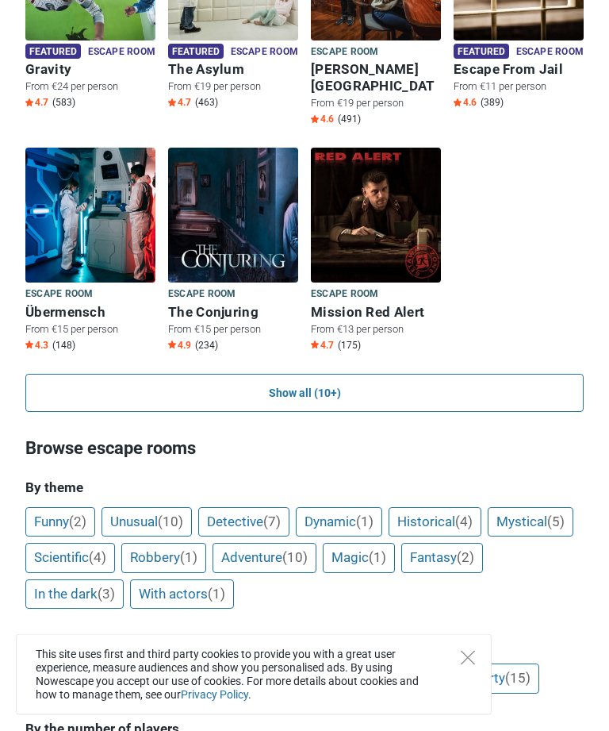
scroll to position [845, 0]
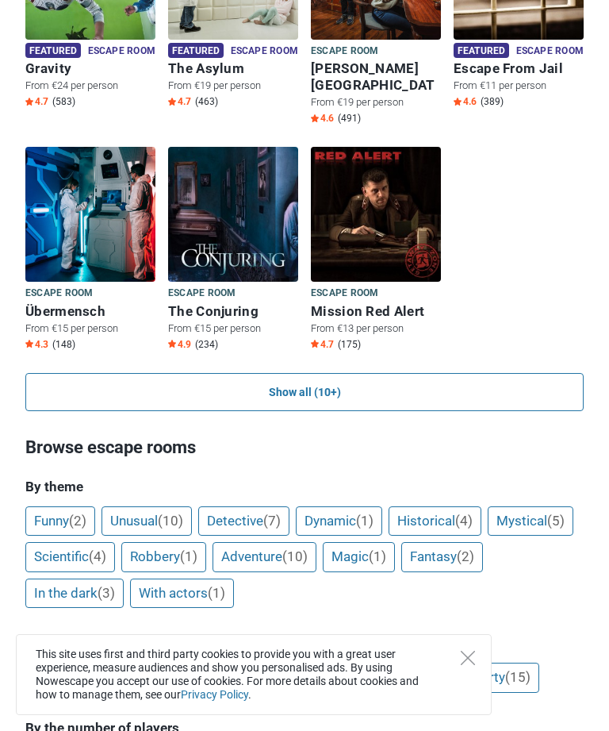
click at [231, 207] on img at bounding box center [233, 214] width 130 height 135
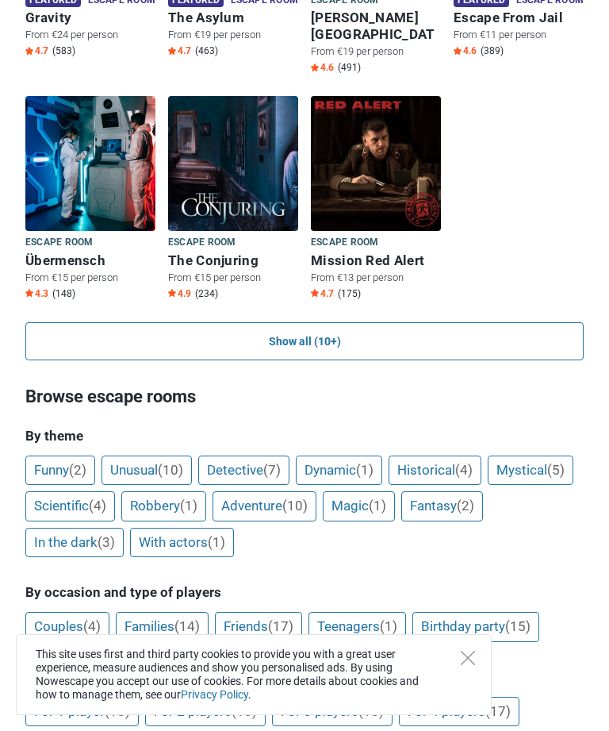
scroll to position [0, 0]
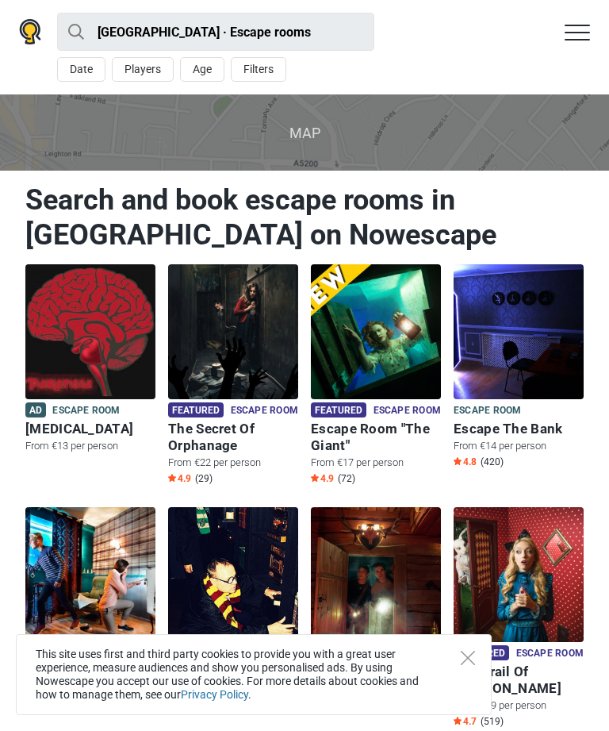
click at [228, 432] on h6 "The Secret Of Orphanage" at bounding box center [233, 436] width 130 height 33
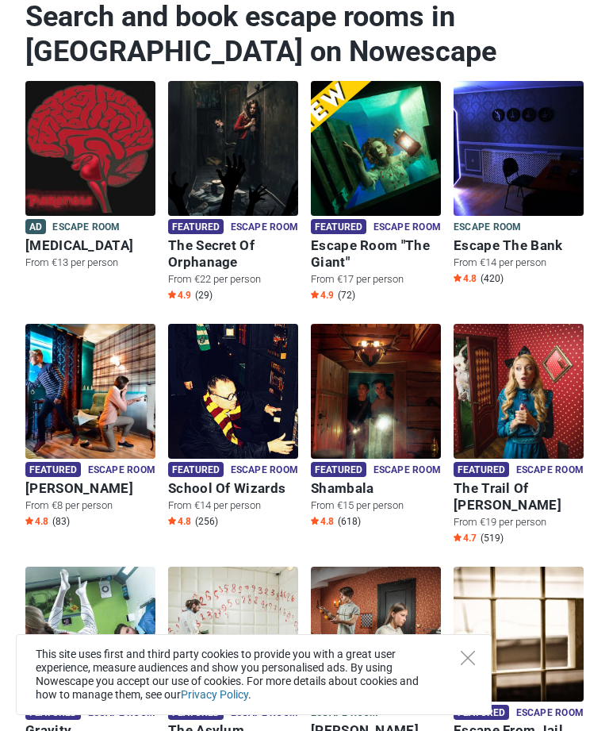
scroll to position [159, 0]
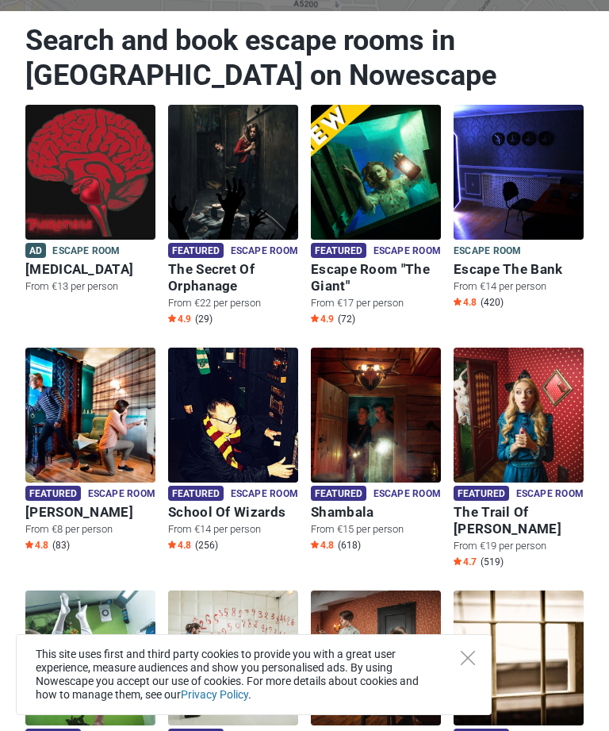
click at [379, 204] on img at bounding box center [376, 172] width 130 height 135
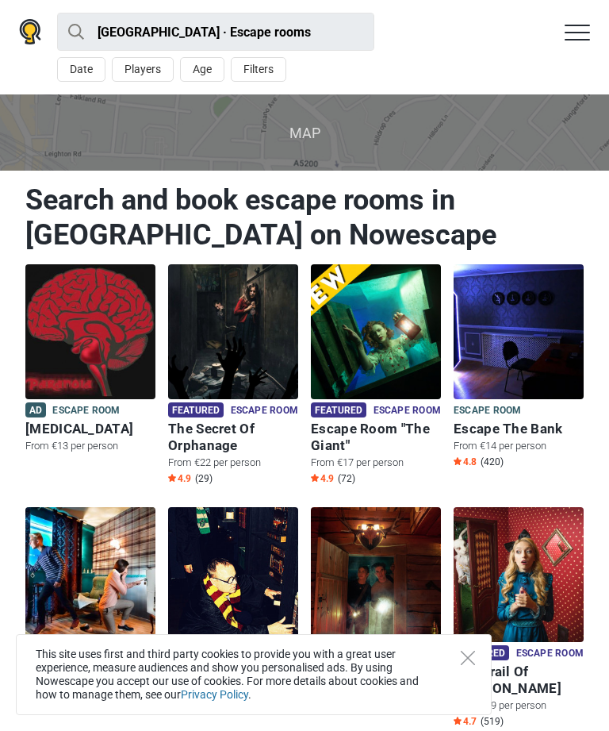
click at [242, 426] on h6 "The Secret Of Orphanage" at bounding box center [233, 436] width 130 height 33
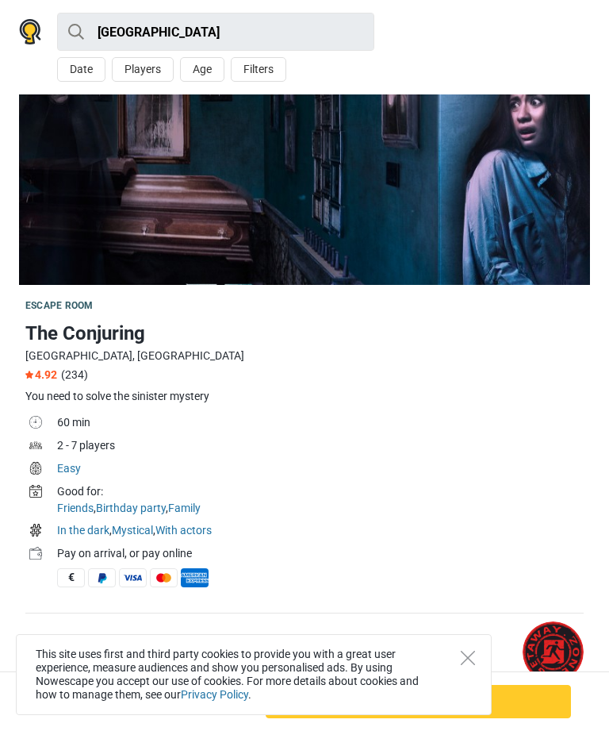
click at [198, 61] on button "Age" at bounding box center [202, 69] width 44 height 25
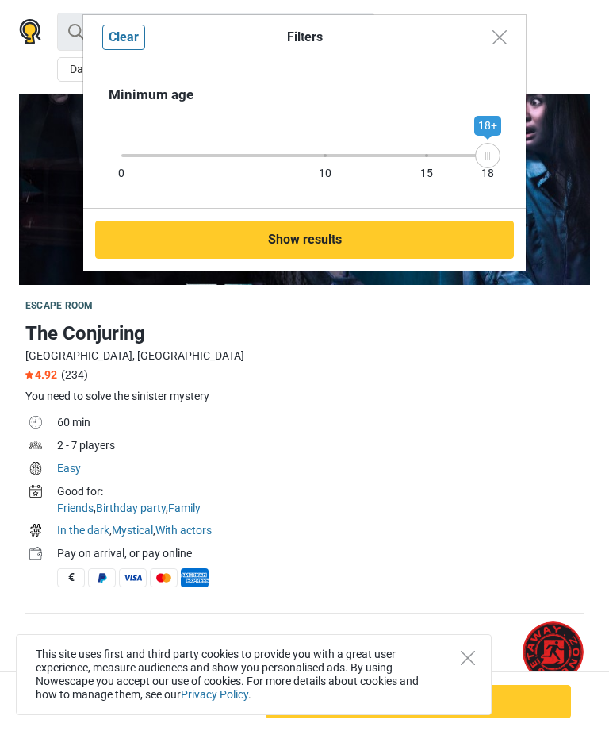
click at [491, 361] on div "Filters Clear Minimum age 0 10 15 18 18+ Show results" at bounding box center [304, 365] width 609 height 731
click at [498, 33] on img "Close modal" at bounding box center [500, 37] width 14 height 14
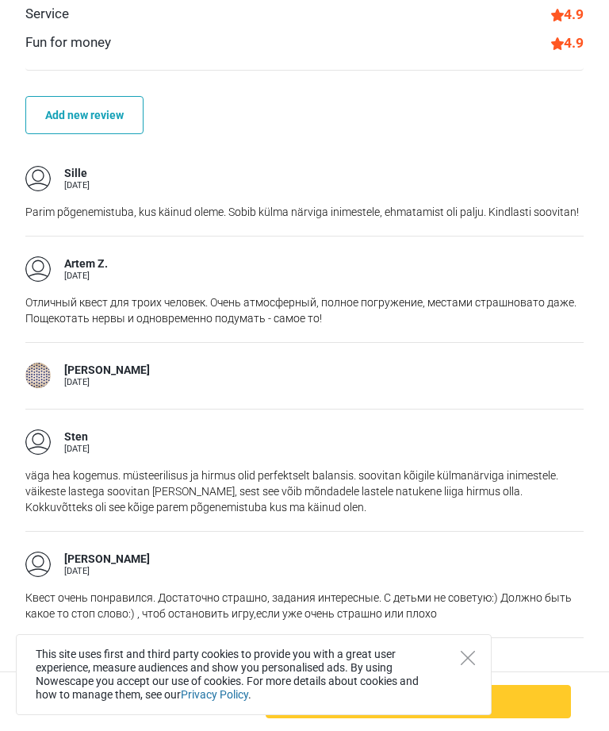
scroll to position [1094, 0]
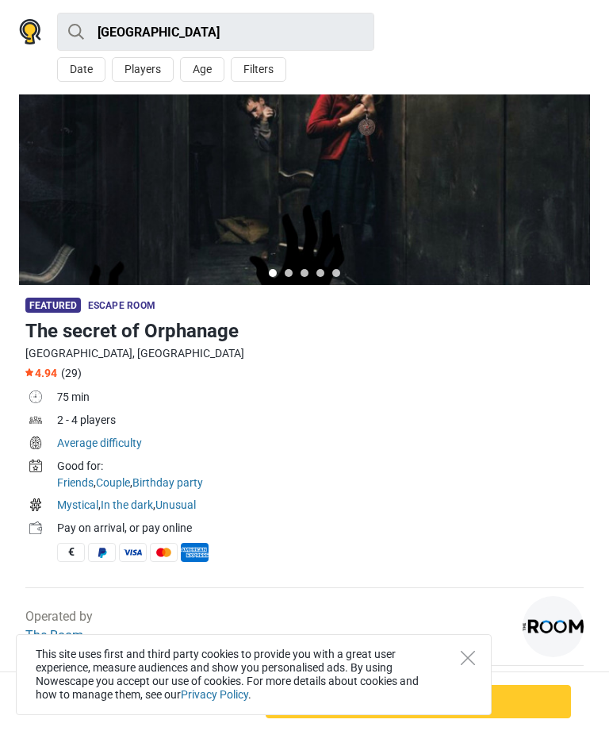
click at [99, 327] on h1 "The secret of Orphanage" at bounding box center [304, 330] width 558 height 29
click at [49, 307] on span "Featured" at bounding box center [53, 304] width 56 height 15
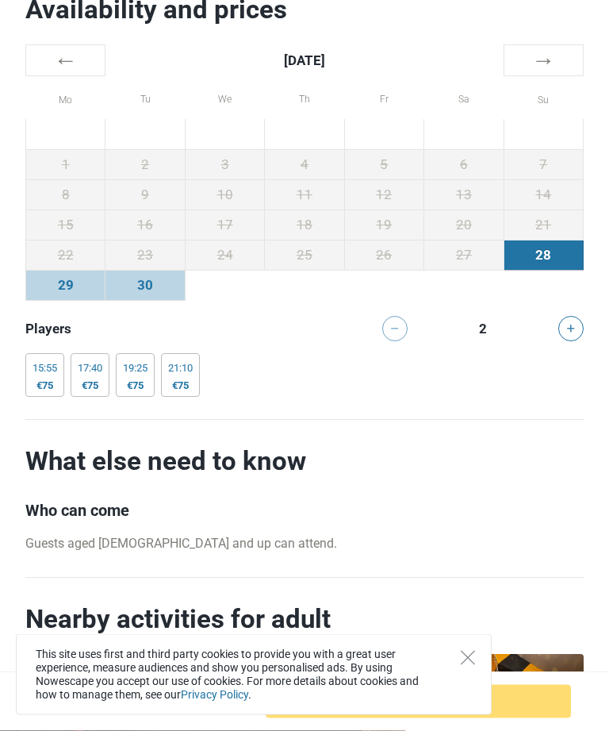
scroll to position [3572, 0]
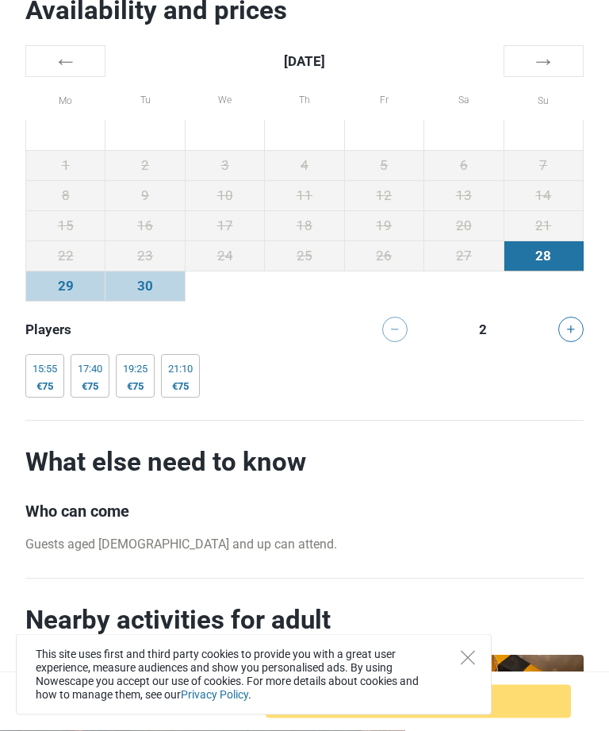
click at [552, 250] on td "28" at bounding box center [543, 256] width 79 height 30
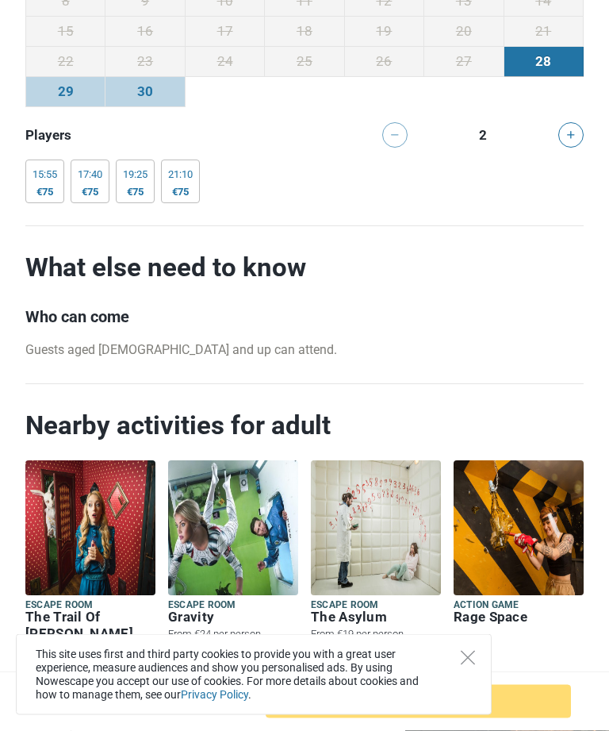
scroll to position [3898, 0]
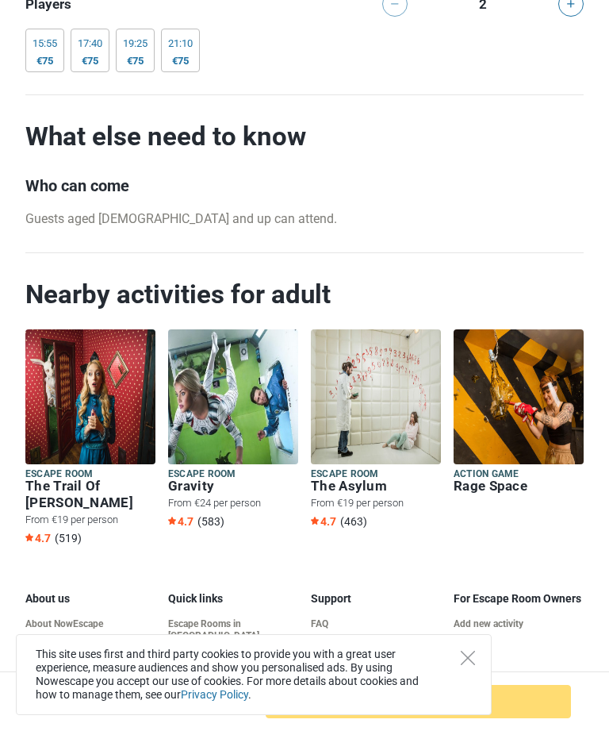
click at [464, 665] on icon "Close" at bounding box center [468, 657] width 14 height 14
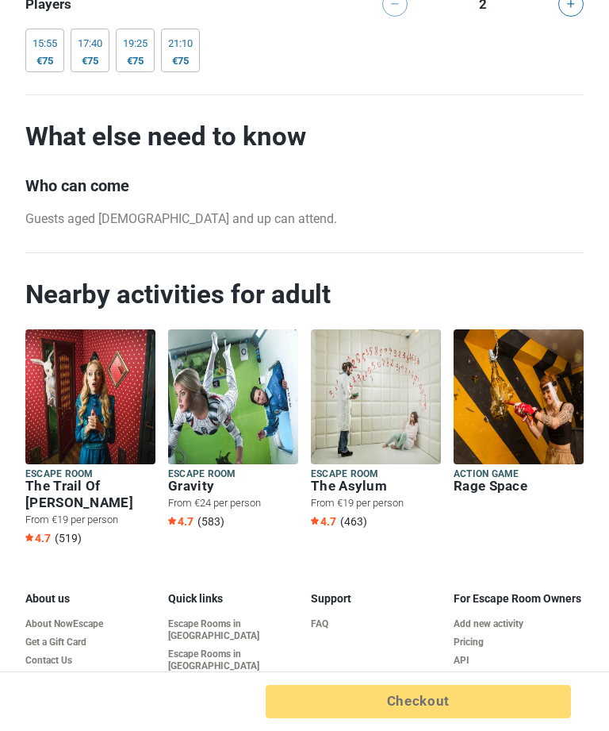
click at [461, 718] on div "Processing Checkout Show dates" at bounding box center [418, 701] width 318 height 33
click at [422, 718] on div "Processing Checkout Show dates" at bounding box center [418, 701] width 318 height 33
click at [462, 718] on div "Processing Checkout Show dates" at bounding box center [418, 701] width 318 height 33
click at [443, 718] on div "Processing Checkout Show dates" at bounding box center [418, 701] width 318 height 33
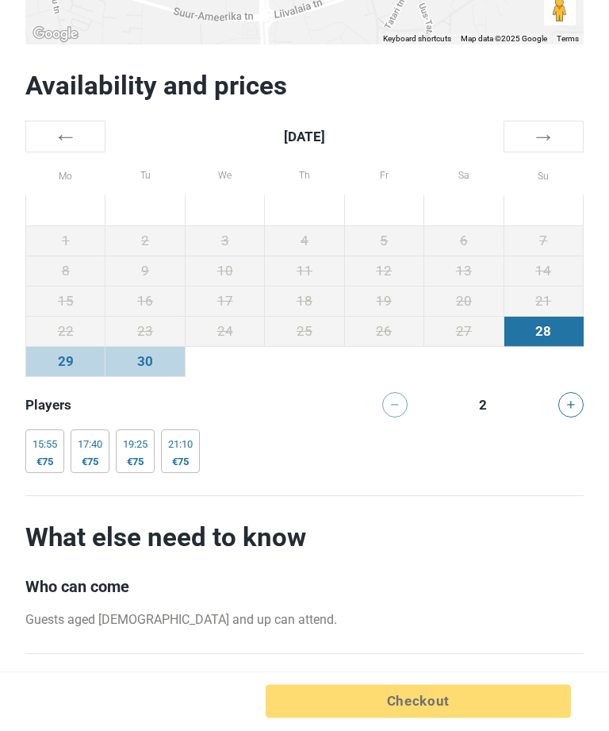
scroll to position [3503, 0]
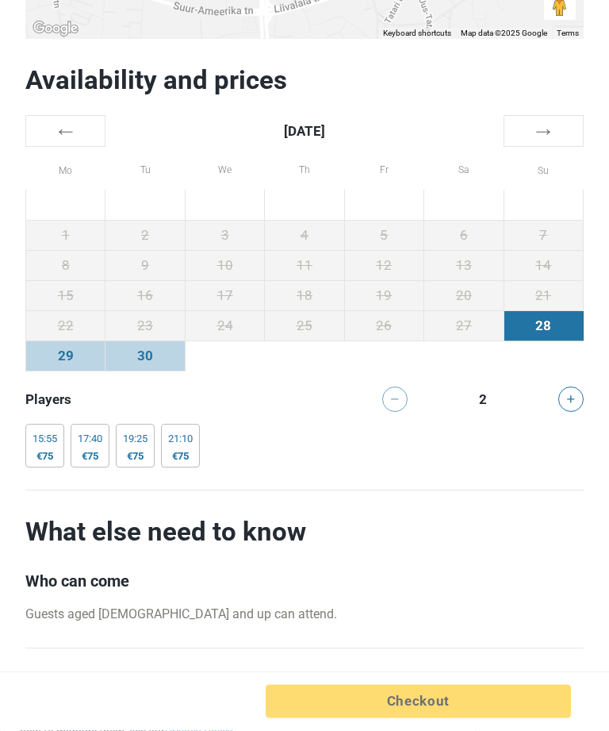
click at [44, 433] on div "15:55" at bounding box center [45, 439] width 25 height 13
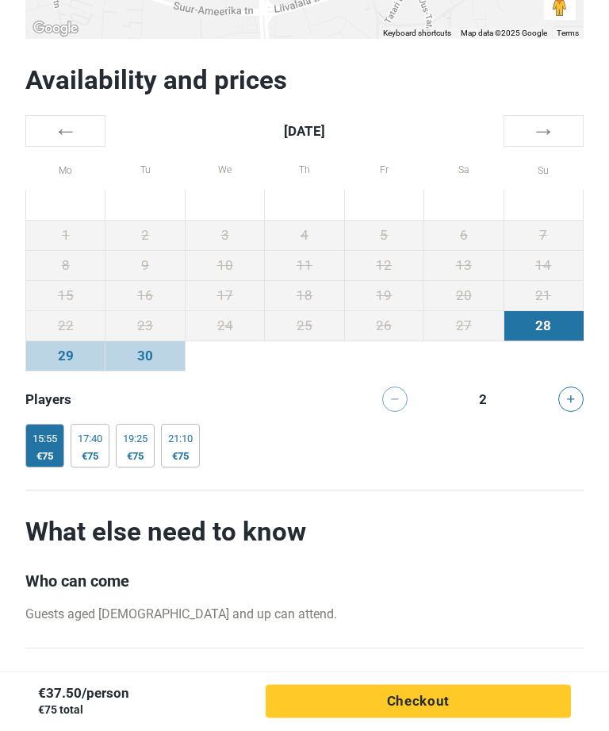
scroll to position [3503, 0]
click at [184, 432] on div "21:10 €75" at bounding box center [180, 446] width 39 height 44
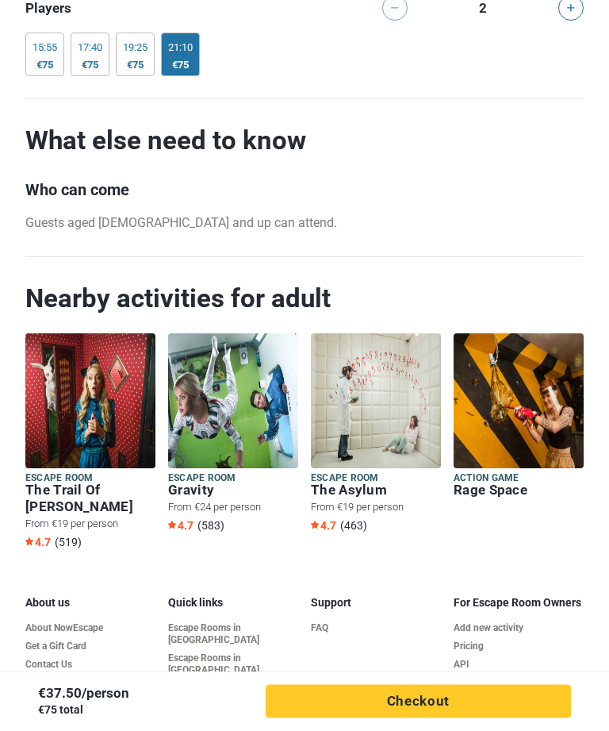
scroll to position [3898, 0]
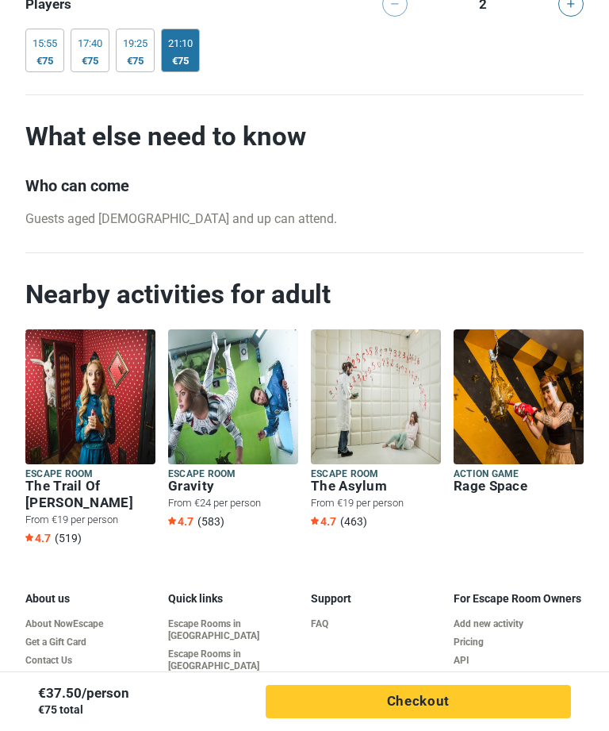
click at [458, 718] on button "Processing Checkout" at bounding box center [418, 701] width 305 height 33
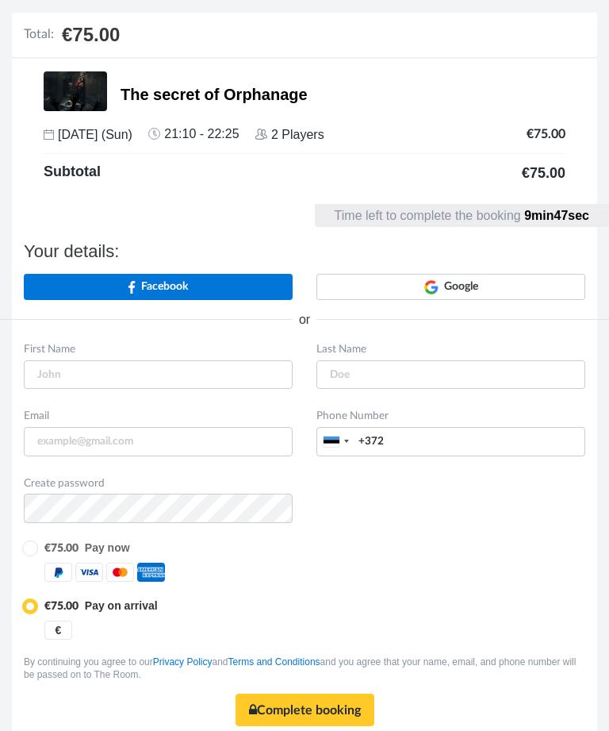
click at [148, 354] on div "First Name" at bounding box center [158, 349] width 293 height 21
click at [146, 374] on input "text" at bounding box center [158, 374] width 269 height 29
type input "[PERSON_NAME]"
click at [387, 379] on input "text" at bounding box center [450, 374] width 269 height 29
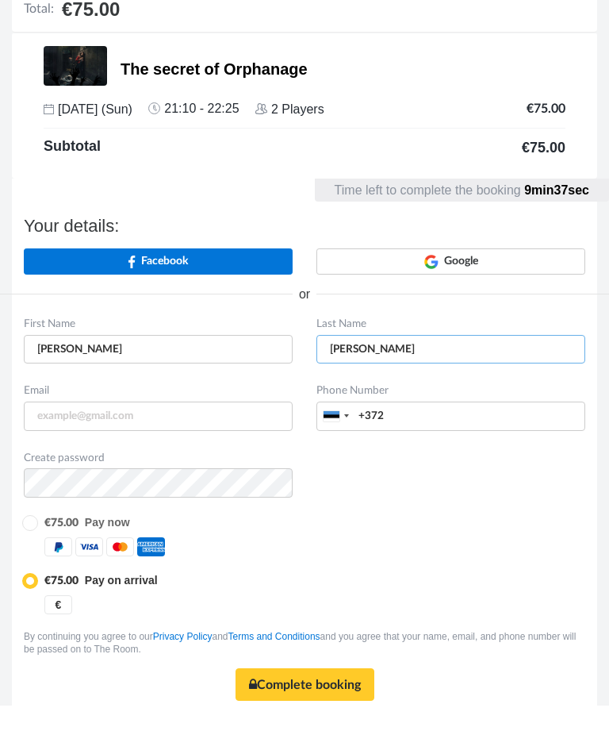
type input "[PERSON_NAME]"
click at [147, 427] on input "email" at bounding box center [158, 441] width 269 height 29
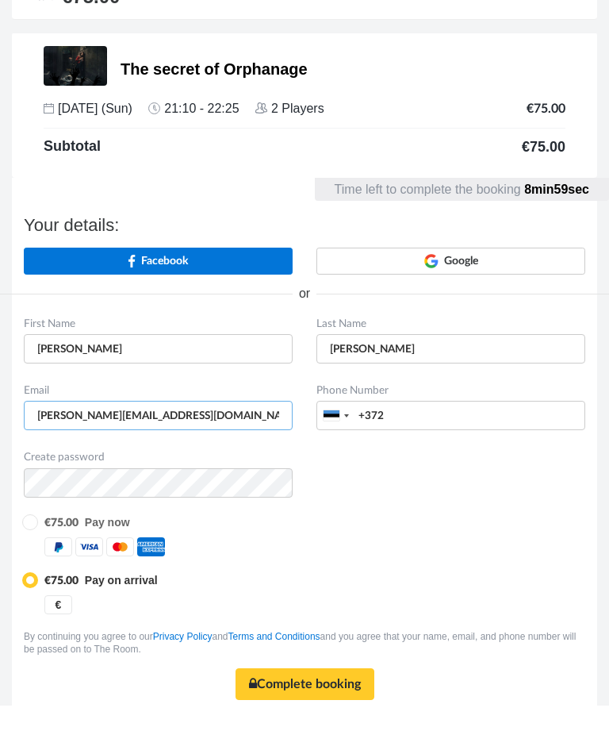
type input "[PERSON_NAME][EMAIL_ADDRESS][DOMAIN_NAME]"
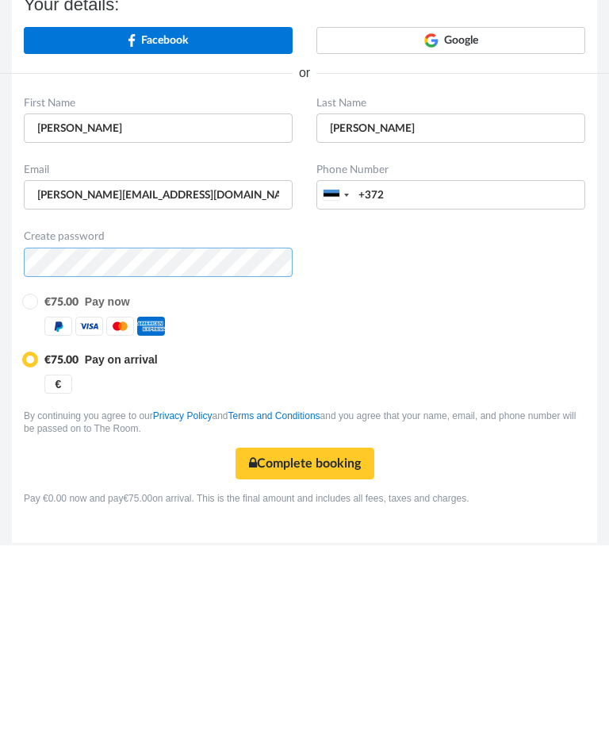
scroll to position [66, 0]
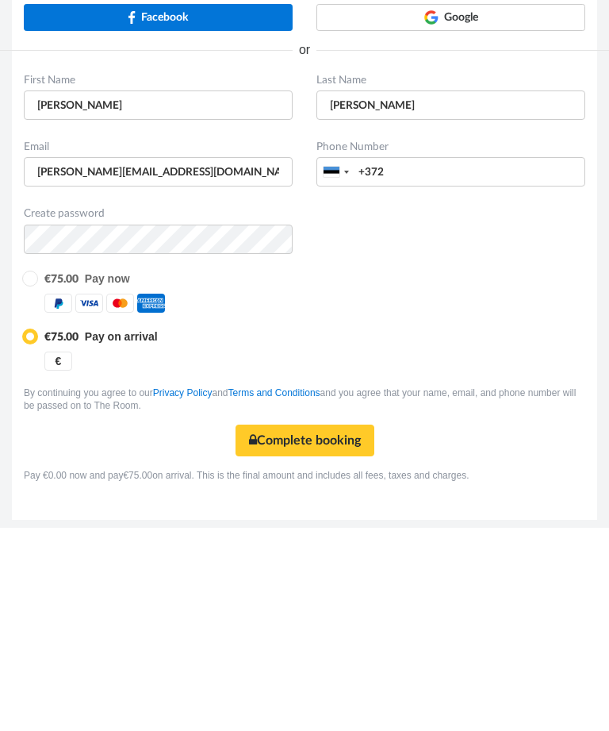
click at [343, 627] on button "Complete booking Secure payment" at bounding box center [305, 643] width 139 height 32
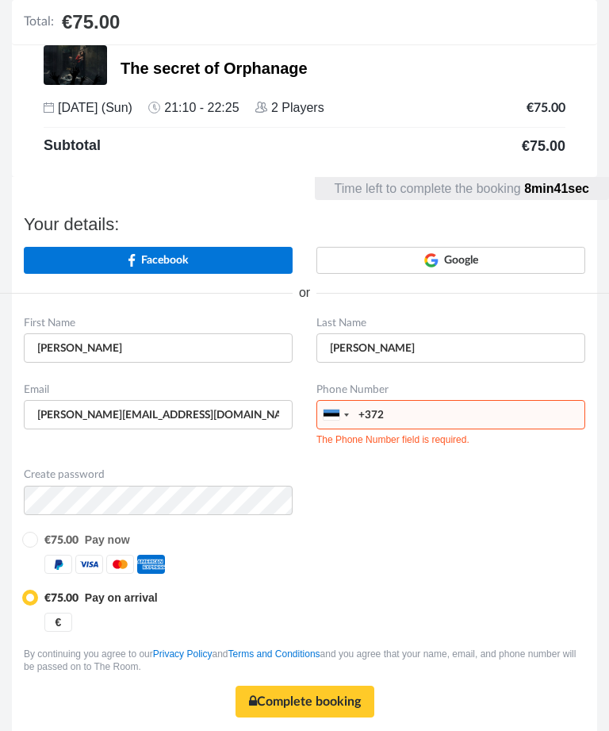
click at [421, 424] on input "+372" at bounding box center [450, 414] width 269 height 29
click at [334, 416] on div at bounding box center [332, 414] width 16 height 10
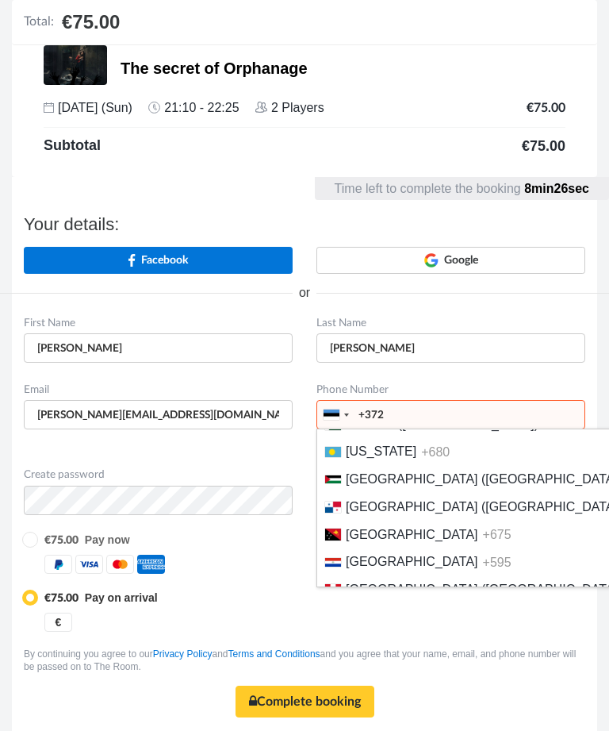
scroll to position [4550, 0]
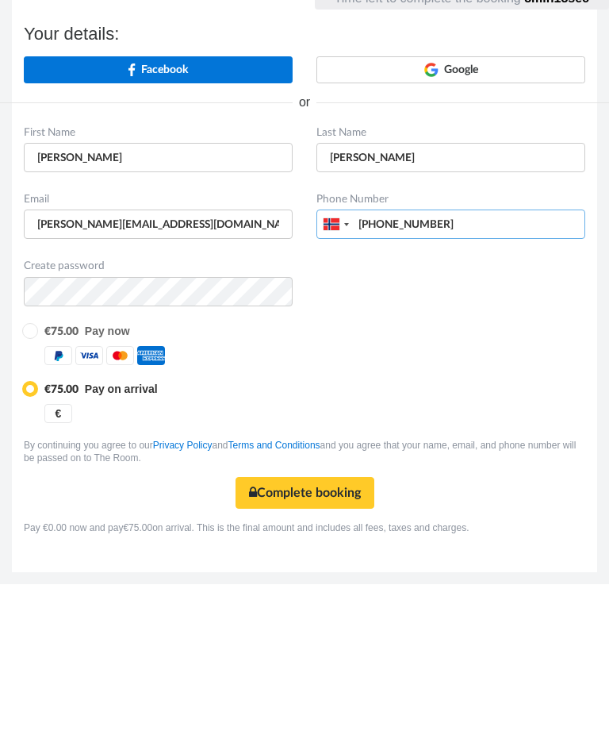
scroll to position [73, 0]
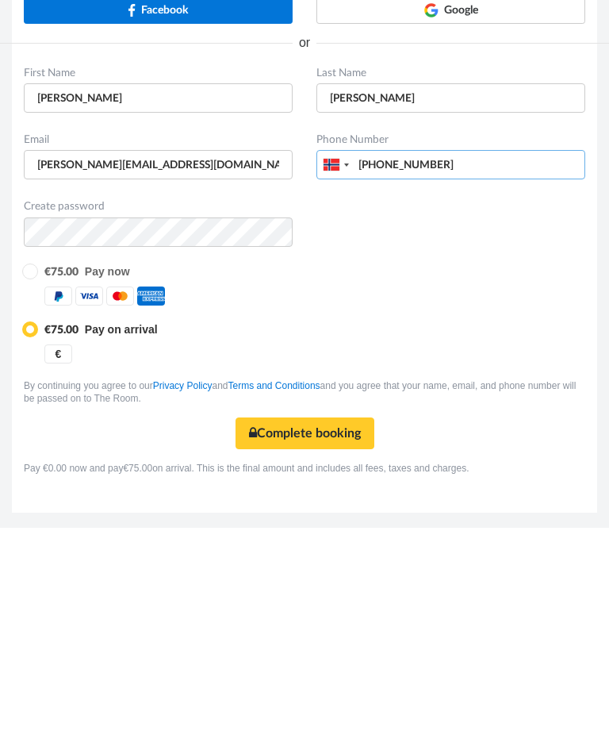
type input "+4799439054"
click at [324, 620] on button "Complete booking Secure payment" at bounding box center [305, 636] width 139 height 32
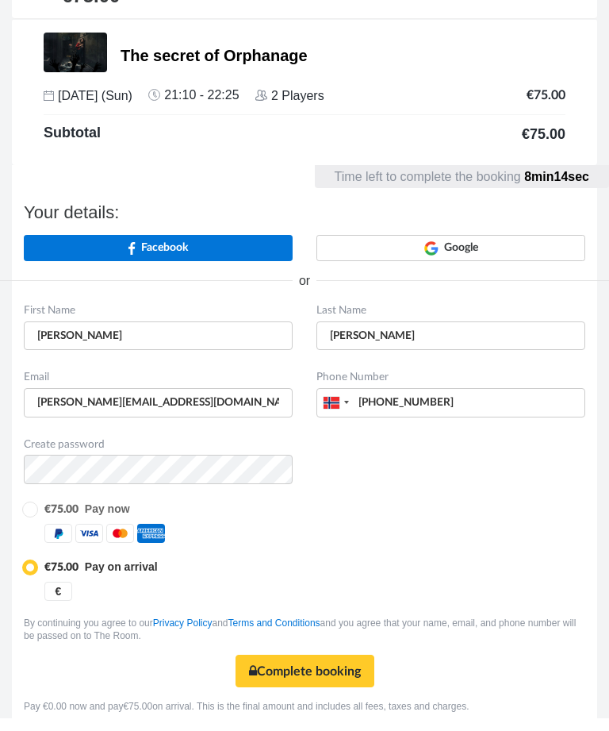
scroll to position [77, 0]
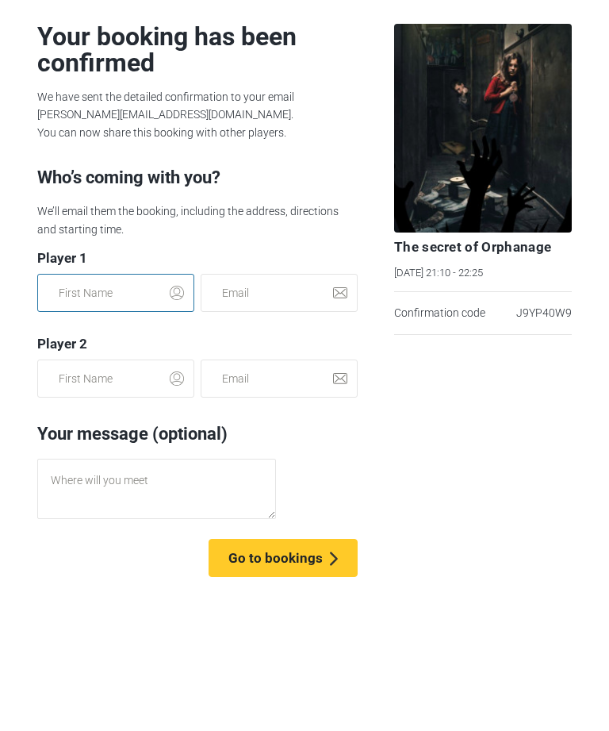
click at [118, 293] on input "text" at bounding box center [115, 293] width 157 height 38
type input "L"
type input "[PERSON_NAME]"
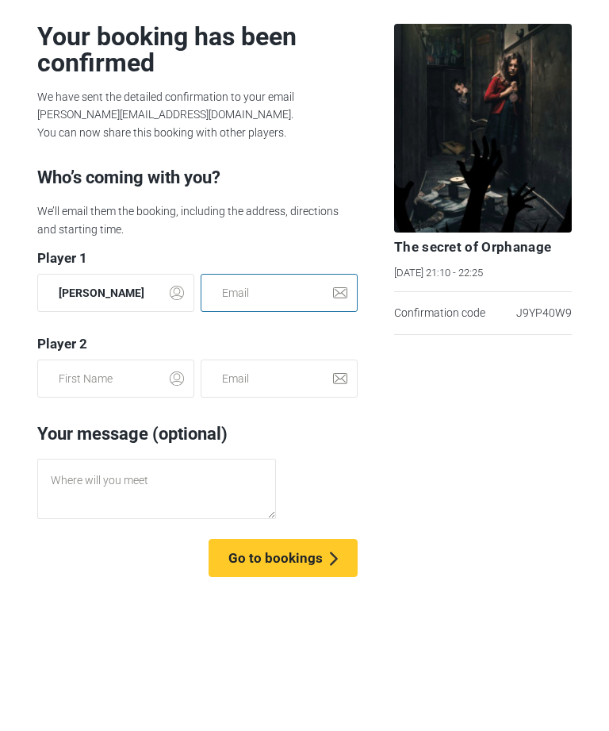
click at [253, 290] on input "email" at bounding box center [279, 293] width 157 height 38
type input "[EMAIL_ADDRESS][DOMAIN_NAME]"
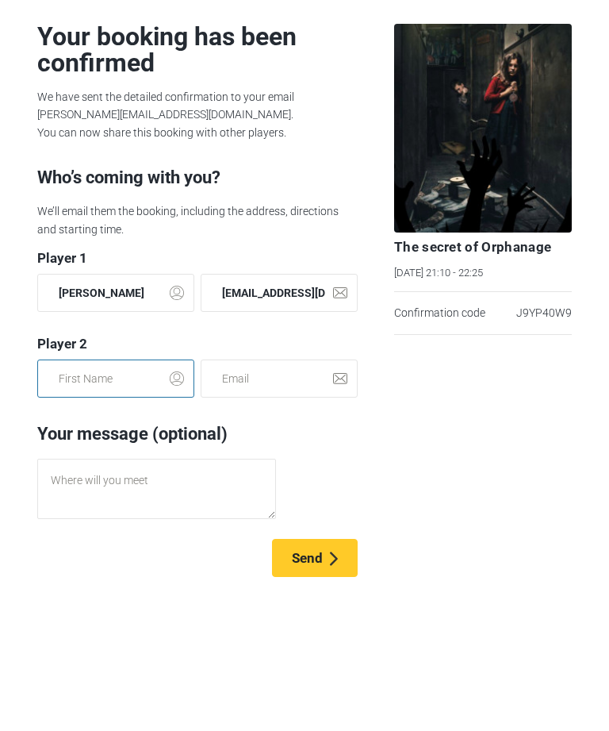
click at [107, 373] on input "text" at bounding box center [115, 378] width 157 height 38
type input "Victoria"
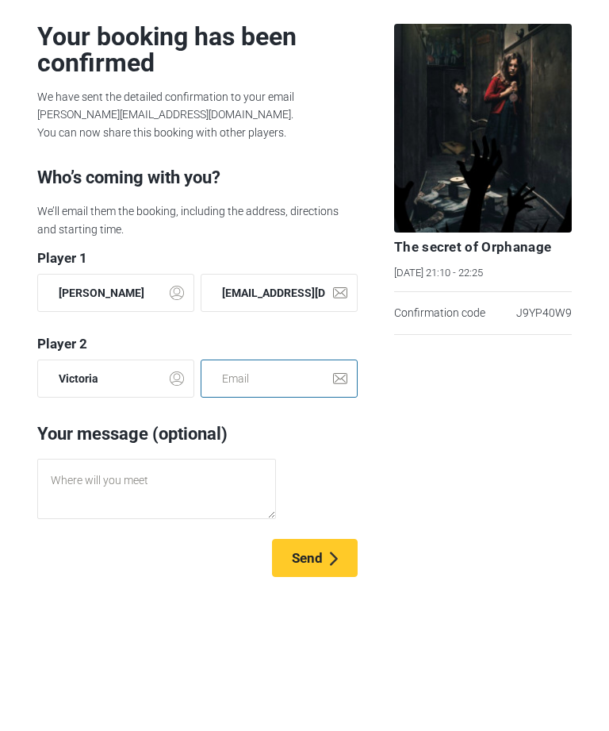
click at [268, 370] on input "email" at bounding box center [279, 378] width 157 height 38
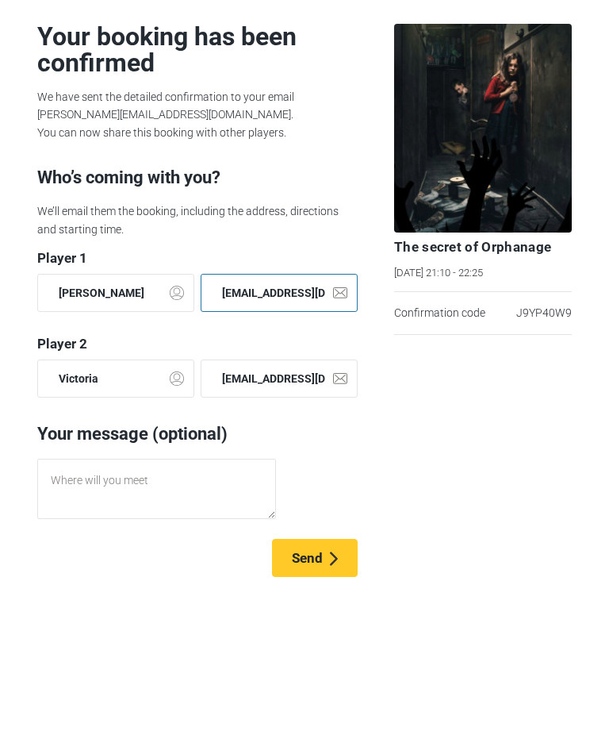
click at [282, 296] on input "[EMAIL_ADDRESS][DOMAIN_NAME]" at bounding box center [279, 293] width 157 height 38
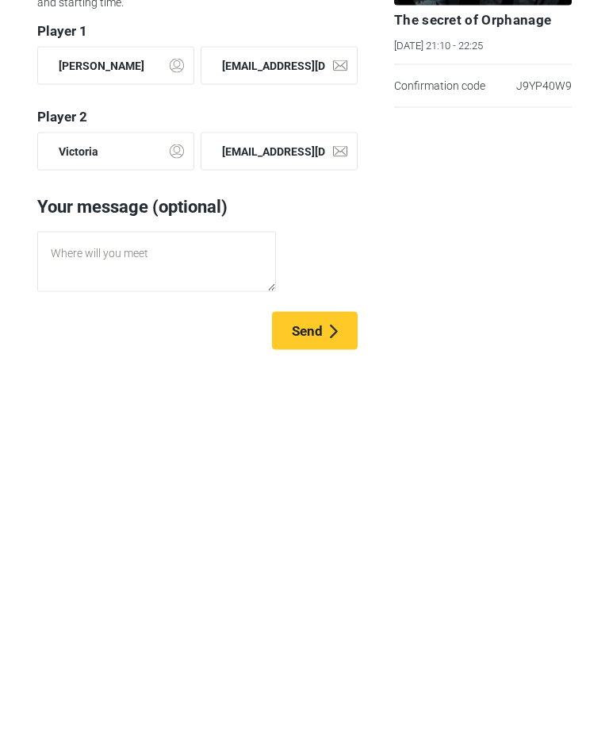
click at [316, 550] on span "Send" at bounding box center [307, 558] width 31 height 16
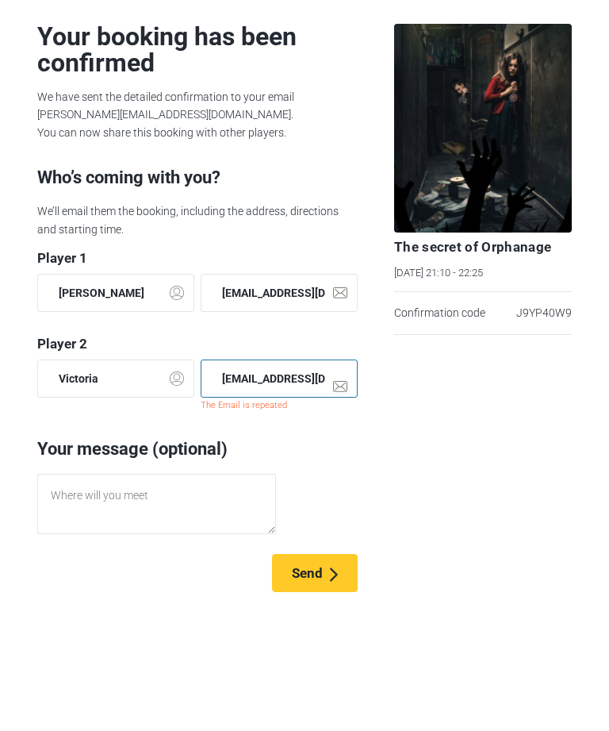
click at [309, 366] on input "[EMAIL_ADDRESS][DOMAIN_NAME]" at bounding box center [279, 378] width 157 height 38
click at [323, 382] on input "[EMAIL_ADDRESS][DOMAIN_NAME]" at bounding box center [279, 378] width 157 height 38
click at [300, 366] on input "[DOMAIN_NAME]" at bounding box center [279, 378] width 157 height 38
click at [305, 378] on input "[DOMAIN_NAME]" at bounding box center [279, 378] width 157 height 38
type input "g"
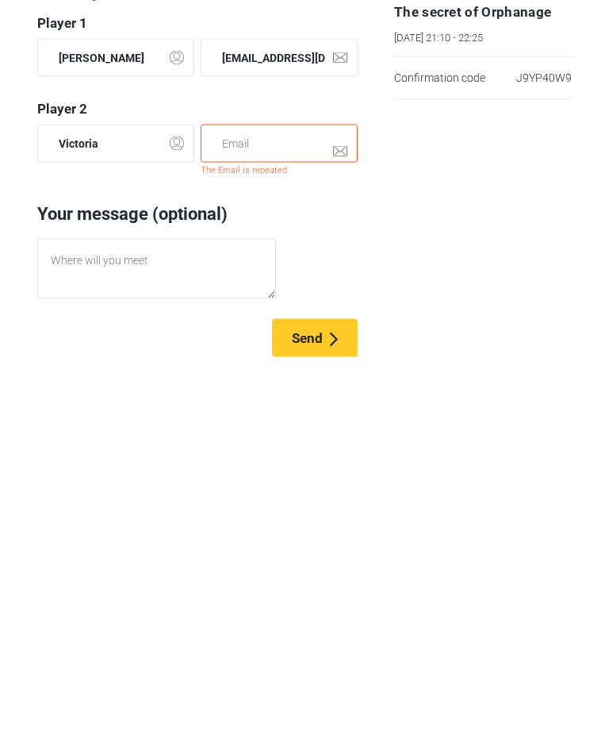
click at [330, 567] on icon "submit" at bounding box center [334, 574] width 8 height 14
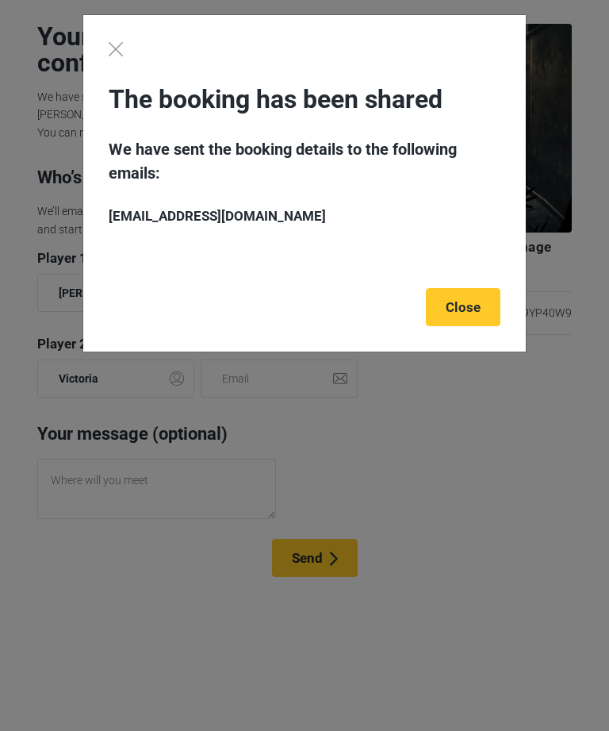
click at [474, 305] on link "Close" at bounding box center [463, 307] width 75 height 38
